Goal: Transaction & Acquisition: Obtain resource

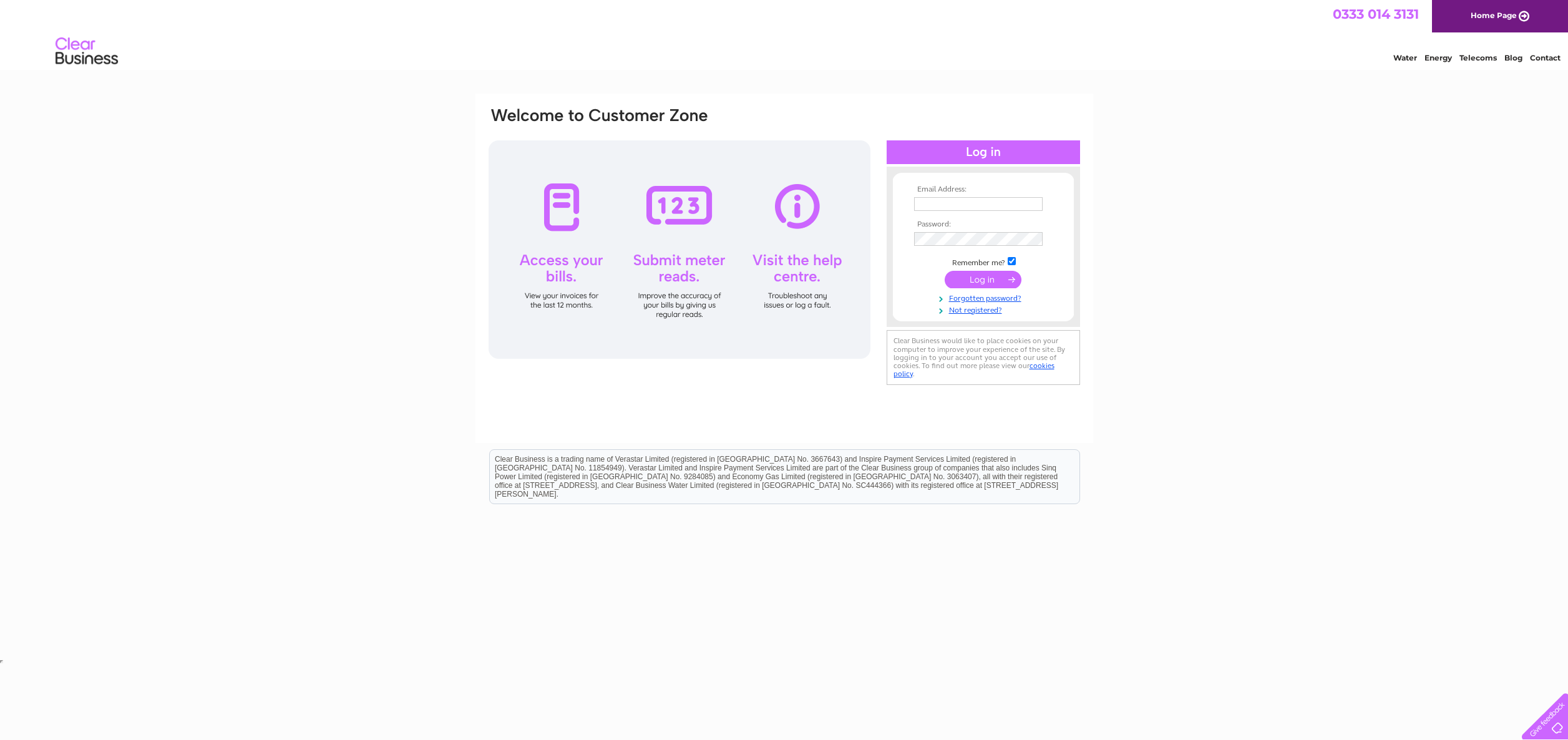
type input "erik@beervana.co.uk"
click at [1012, 279] on input "submit" at bounding box center [983, 279] width 77 height 17
click at [1010, 278] on input "submit" at bounding box center [983, 279] width 77 height 17
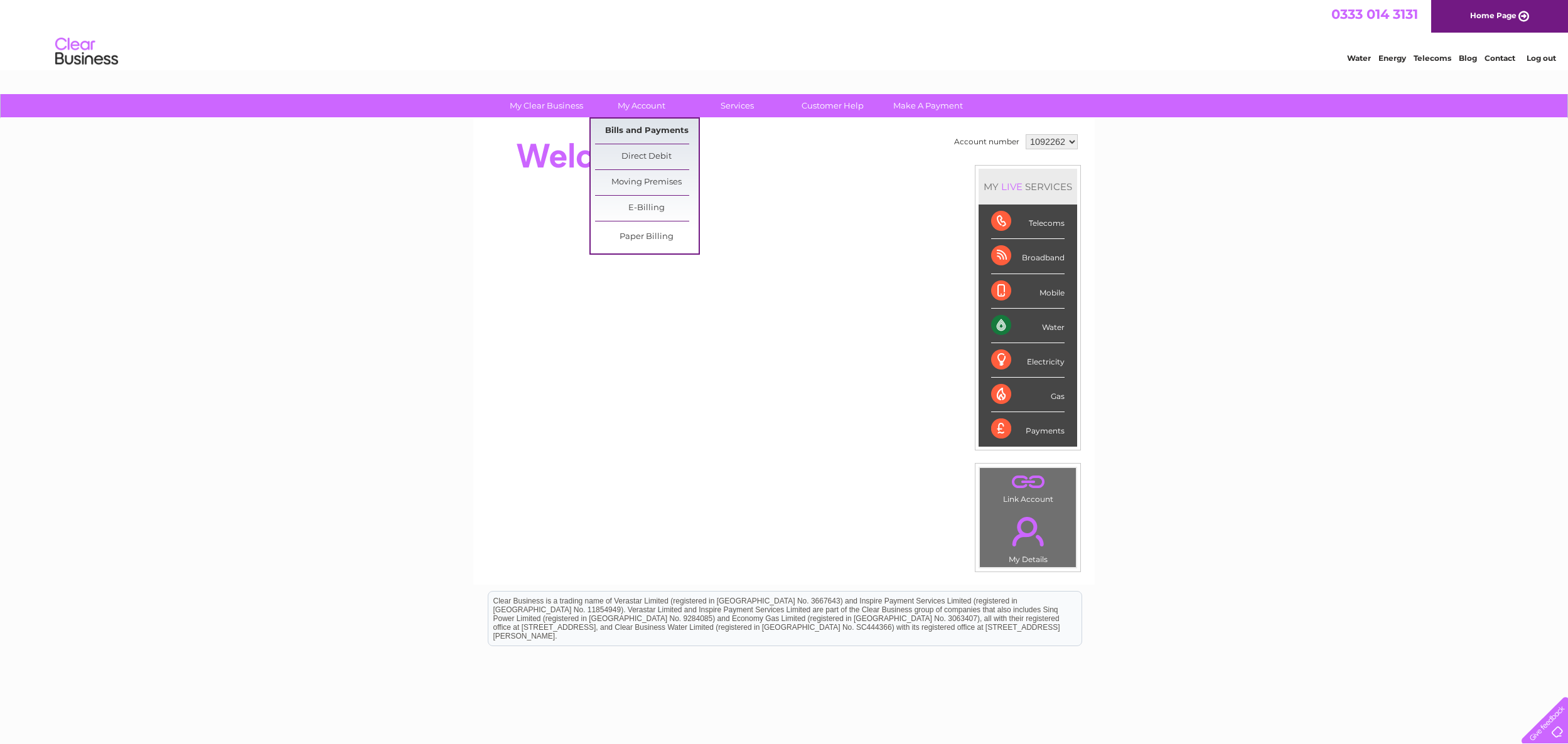
click at [642, 131] on link "Bills and Payments" at bounding box center [646, 131] width 103 height 25
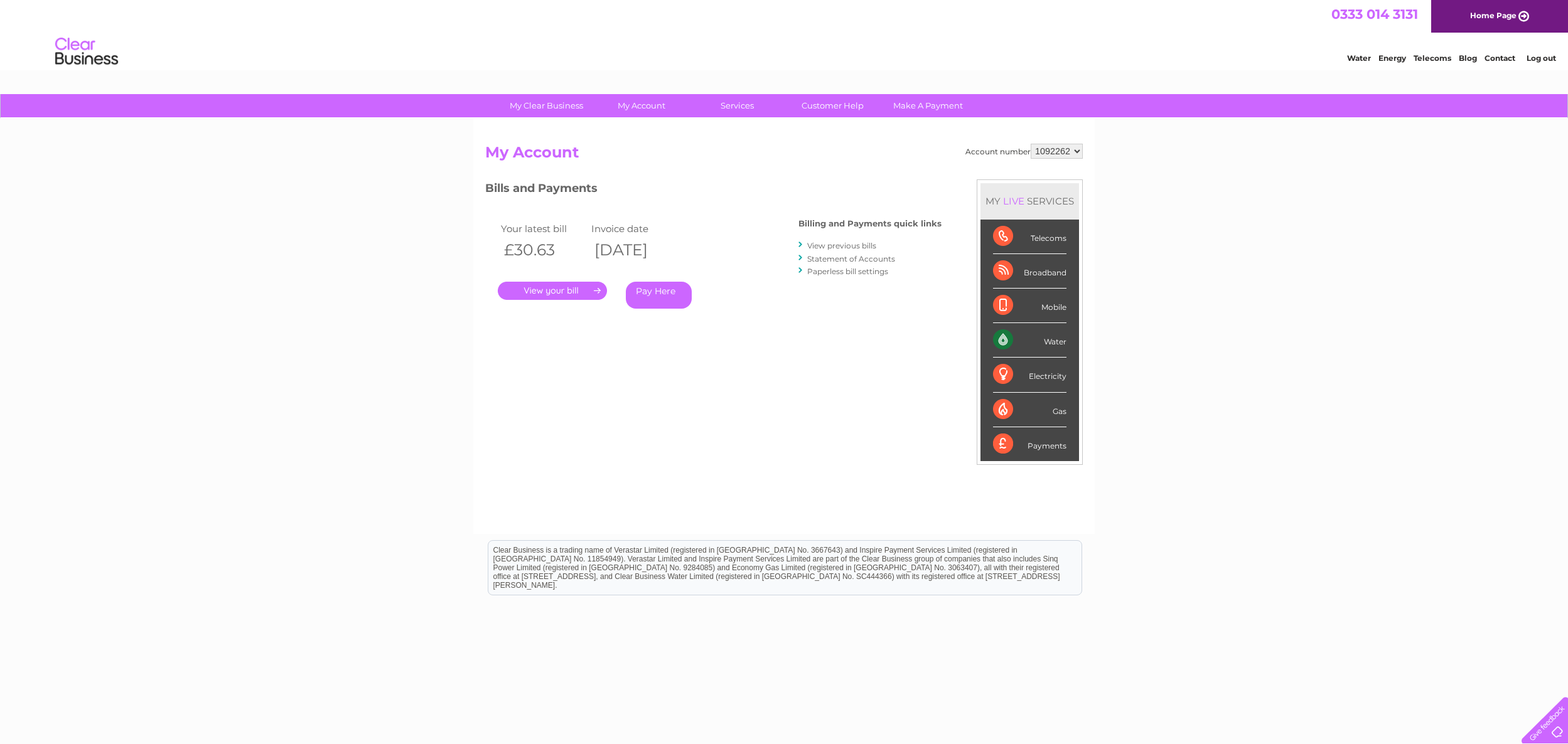
click at [597, 293] on link "." at bounding box center [552, 291] width 109 height 18
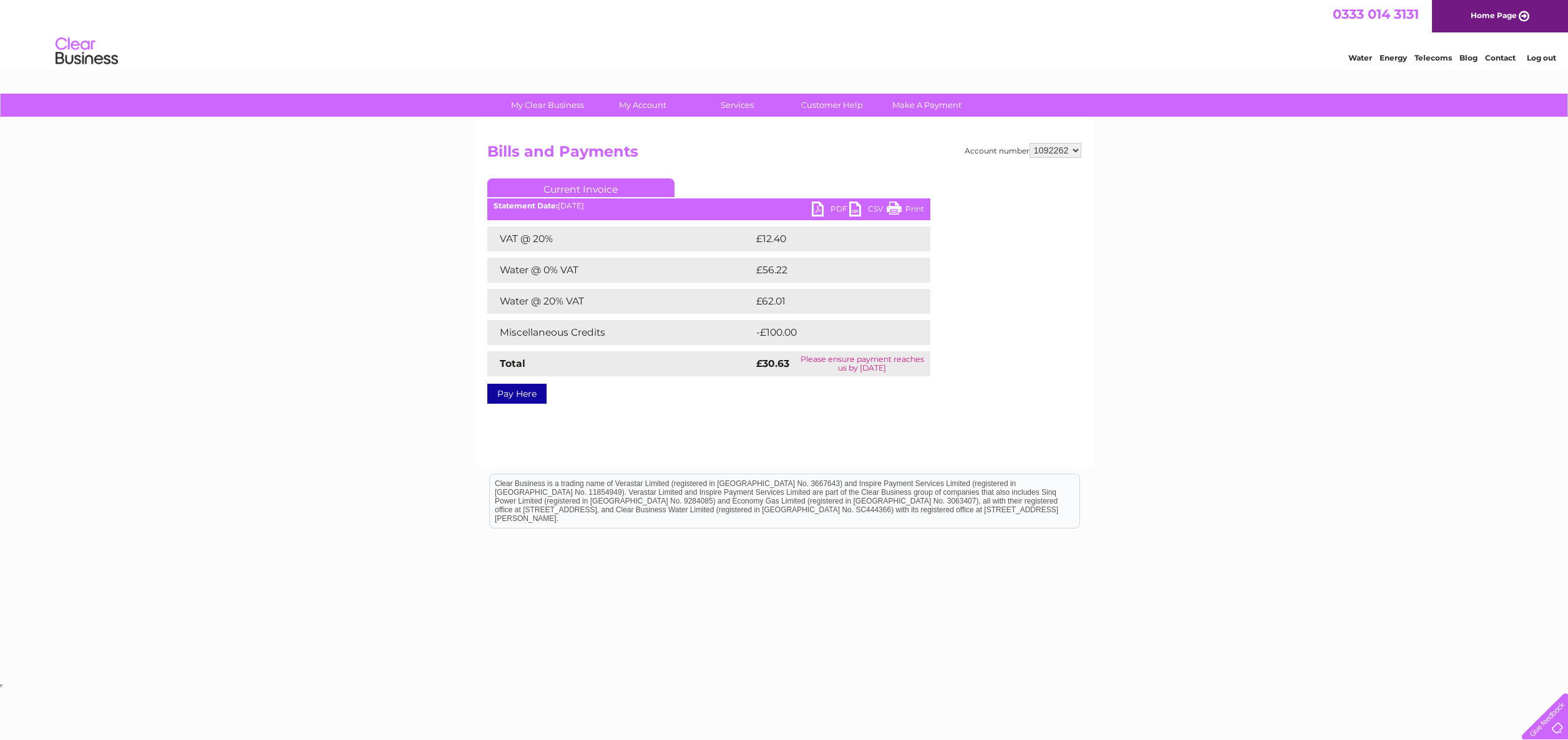
click at [820, 208] on link "PDF" at bounding box center [830, 210] width 37 height 18
click at [636, 126] on link "Bills and Payments" at bounding box center [647, 131] width 103 height 25
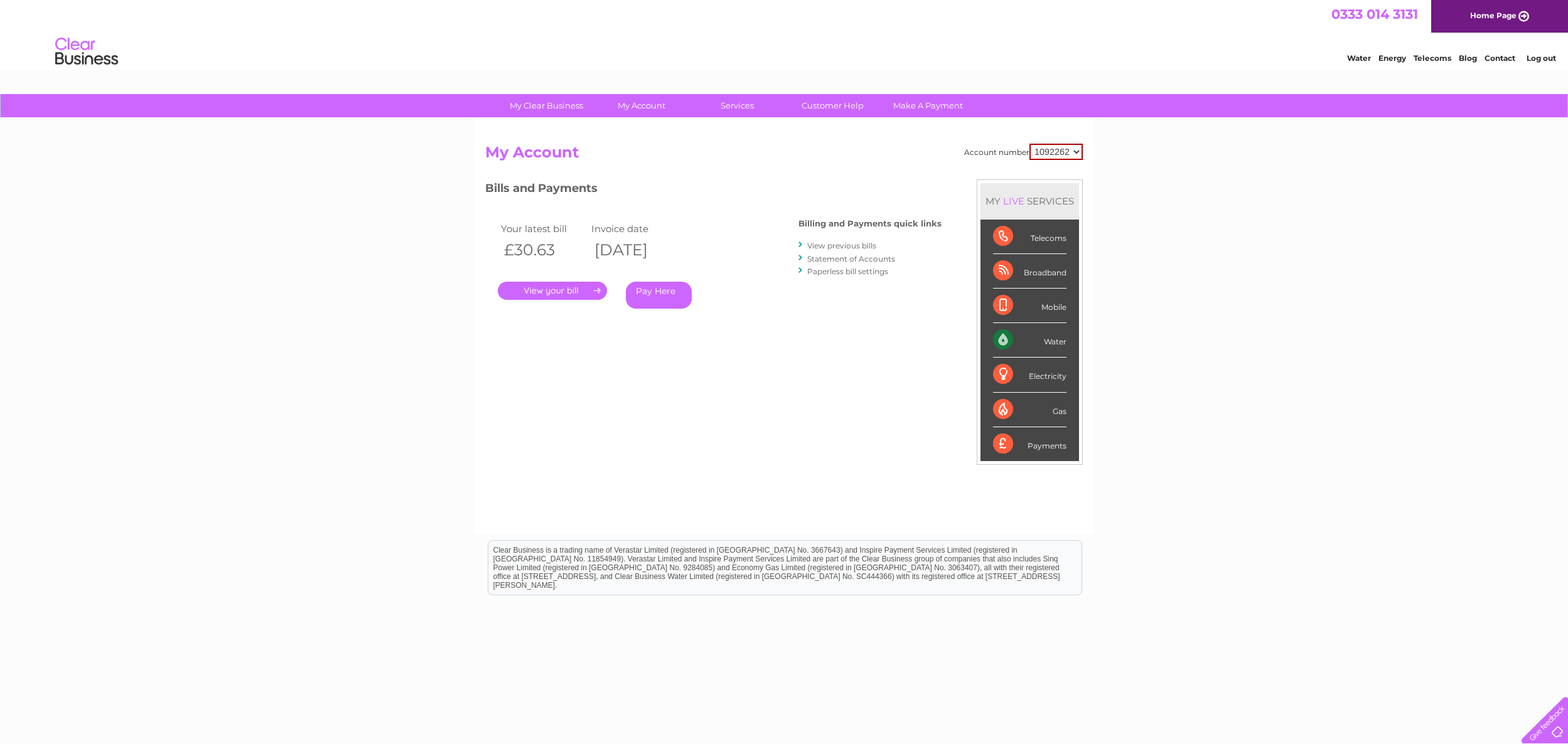
click at [828, 254] on link "Statement of Accounts" at bounding box center [851, 259] width 88 height 9
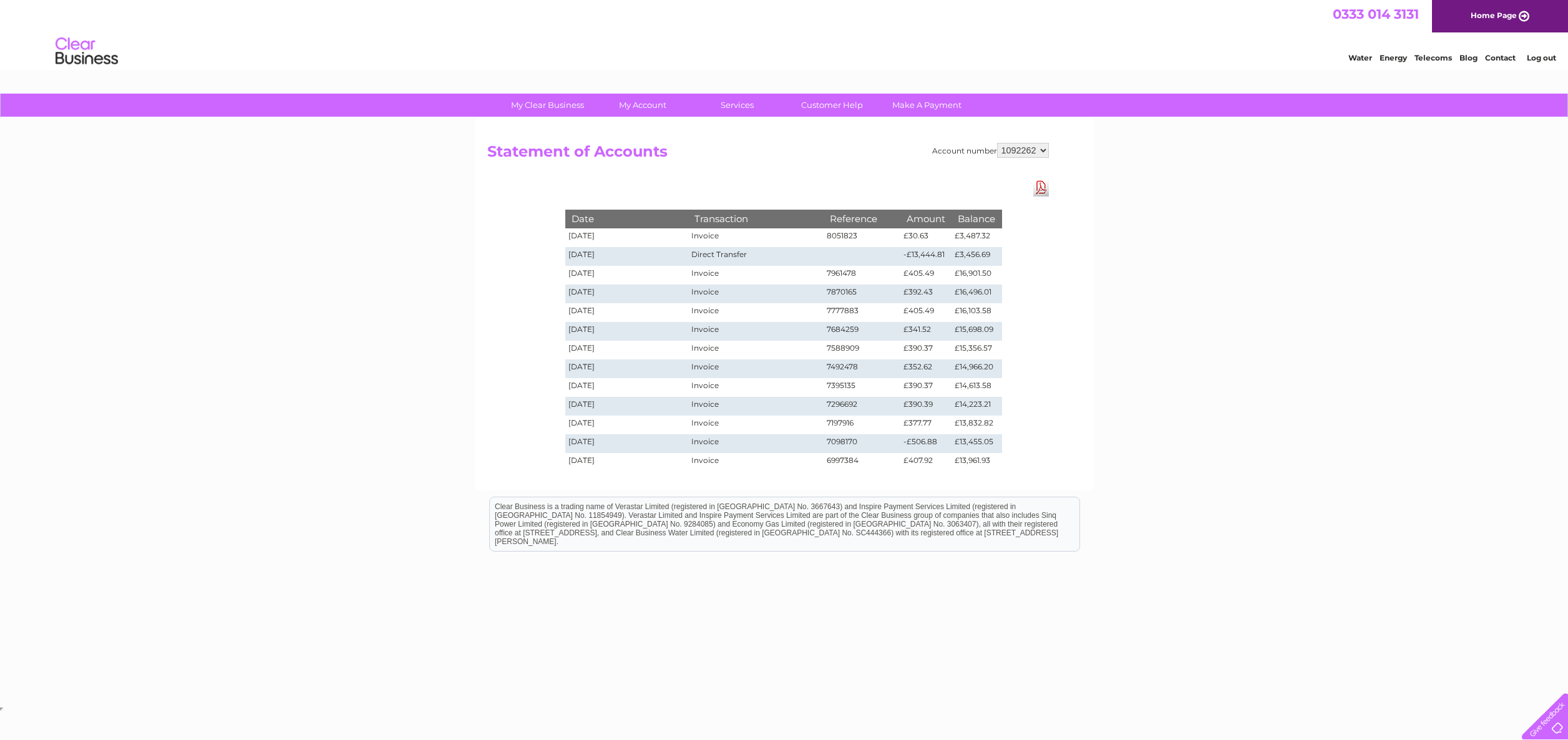
click at [1041, 150] on select "1092262" at bounding box center [1023, 151] width 52 height 15
click at [997, 143] on select "1092262" at bounding box center [1023, 151] width 52 height 15
click at [1043, 185] on link "Download Pdf" at bounding box center [1041, 187] width 16 height 18
click at [1535, 57] on link "Log out" at bounding box center [1541, 58] width 29 height 9
